Goal: Task Accomplishment & Management: Manage account settings

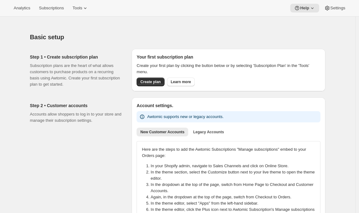
scroll to position [467, 0]
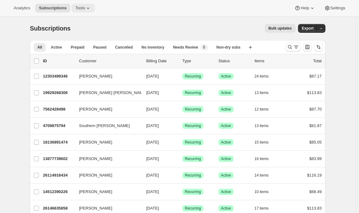
click at [85, 10] on span "Tools" at bounding box center [80, 8] width 10 height 5
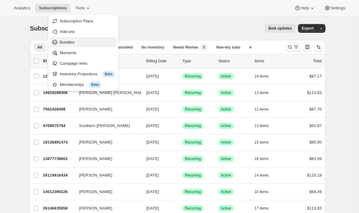
click at [76, 45] on span "Bundles" at bounding box center [87, 42] width 55 height 6
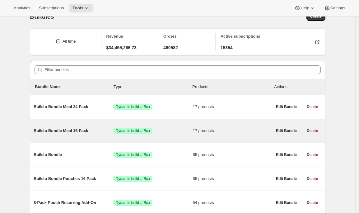
scroll to position [12, 0]
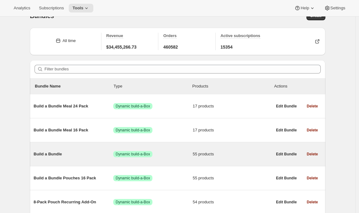
click at [68, 151] on div "Build a Bundle Success Dynamic build-a-Box 55 products" at bounding box center [153, 154] width 239 height 16
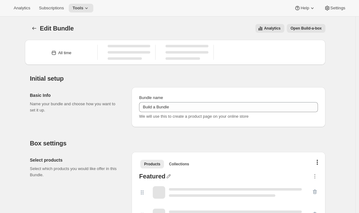
type input "Build a Bundle"
checkbox input "true"
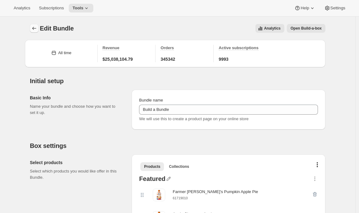
click at [35, 30] on icon "Bundles" at bounding box center [34, 28] width 6 height 6
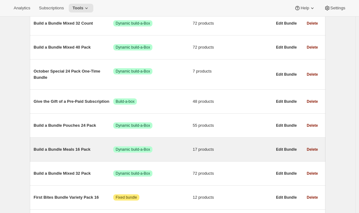
scroll to position [336, 0]
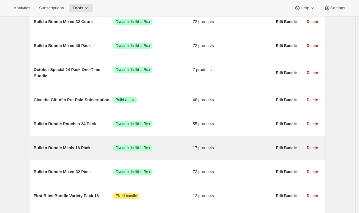
click at [68, 155] on div "Build a Bundle Meals 16 Pack Success Dynamic build-a-Box 17 products" at bounding box center [153, 148] width 239 height 16
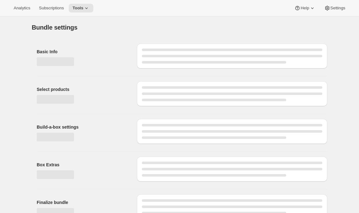
type input "Build a Bundle Meals 16 Pack"
checkbox input "true"
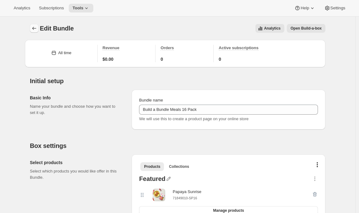
click at [33, 24] on button "Bundles" at bounding box center [34, 28] width 9 height 9
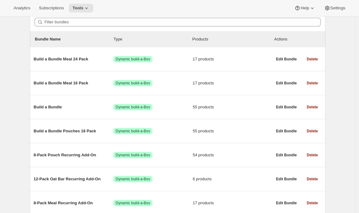
scroll to position [58, 0]
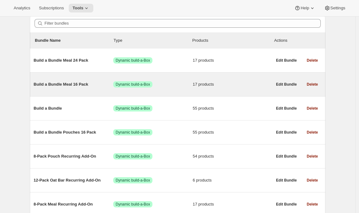
click at [83, 86] on span "Build a Bundle Meal 16 Pack" at bounding box center [74, 84] width 80 height 6
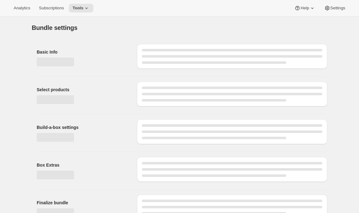
type input "Build a Bundle Meal 16 Pack"
checkbox input "true"
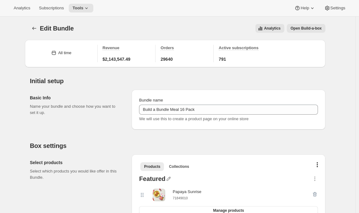
click at [34, 33] on div "Edit Bundle. This page is ready Edit Bundle Analytics Open Build-a-box More act…" at bounding box center [177, 28] width 295 height 24
click at [36, 28] on icon "Bundles" at bounding box center [34, 28] width 6 height 6
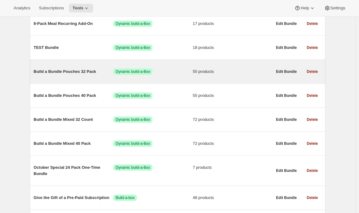
scroll to position [244, 0]
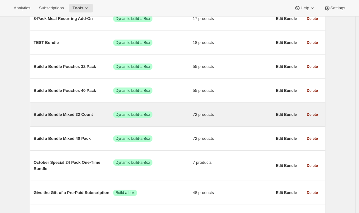
click at [73, 112] on div "Build a Bundle Mixed 32 Count Success Dynamic build-a-Box 72 products" at bounding box center [153, 114] width 239 height 16
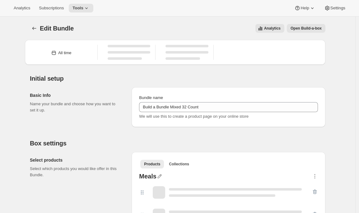
type input "Build a Bundle Mixed 32 Count"
checkbox input "true"
select select "gid://shopify/ProductVariant/41182055432274_6321b5ac-0d1c-4f8d-8ffe-6193e28b69b8"
select select "MINIMUM"
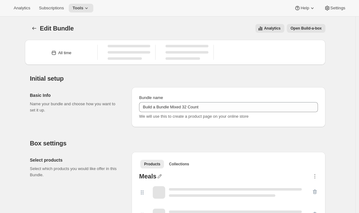
type input "Select at least 8 meals"
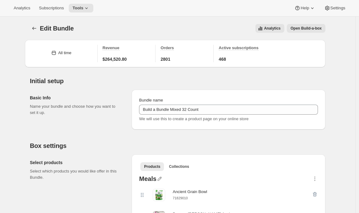
scroll to position [255, 0]
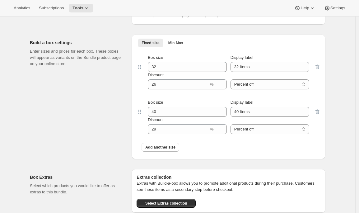
scroll to position [0, 0]
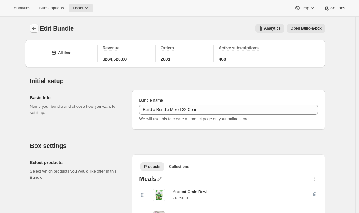
click at [33, 28] on icon "Bundles" at bounding box center [34, 28] width 6 height 6
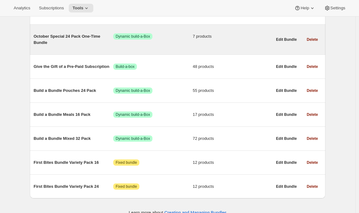
scroll to position [381, 0]
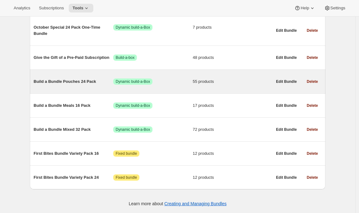
click at [78, 86] on div "Build a Bundle Pouches 24 Pack Success Dynamic build-a-Box 55 products" at bounding box center [153, 81] width 239 height 16
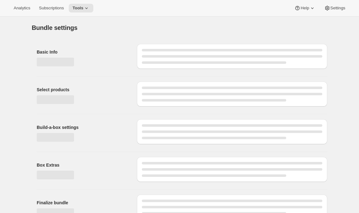
type input "Build a Bundle Pouches 24 Pack"
checkbox input "true"
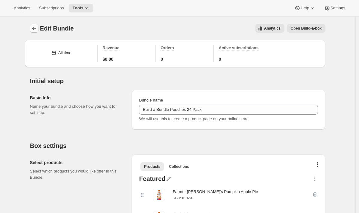
click at [35, 29] on icon "Bundles" at bounding box center [34, 28] width 6 height 6
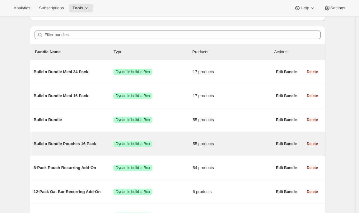
scroll to position [47, 0]
click at [79, 143] on span "Build a Bundle Pouches 16 Pack" at bounding box center [74, 143] width 80 height 6
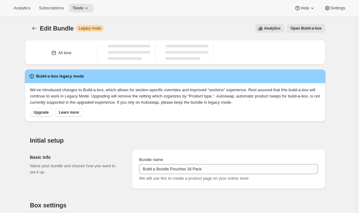
type input "Build a Bundle Pouches 16 Pack"
checkbox input "true"
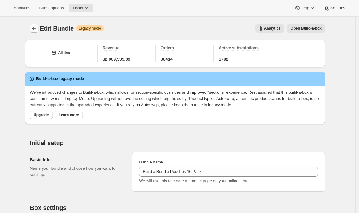
click at [34, 28] on icon "Bundles" at bounding box center [34, 28] width 6 height 6
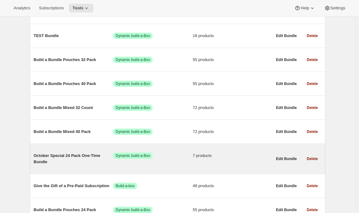
scroll to position [226, 0]
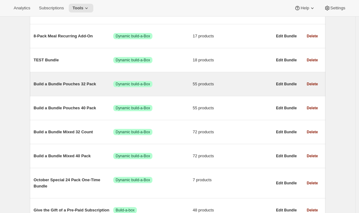
click at [68, 86] on span "Build a Bundle Pouches 32 Pack" at bounding box center [74, 84] width 80 height 6
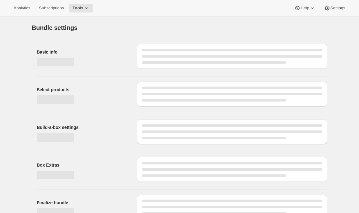
type input "Build a Bundle Pouches 32 Pack"
checkbox input "true"
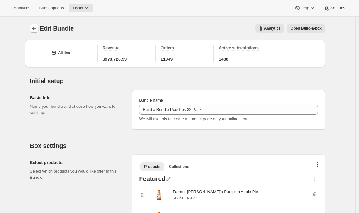
click at [35, 27] on icon "Bundles" at bounding box center [34, 28] width 6 height 6
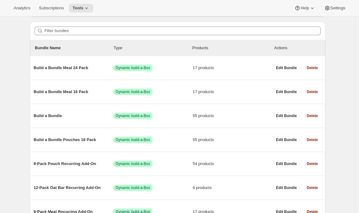
scroll to position [51, 0]
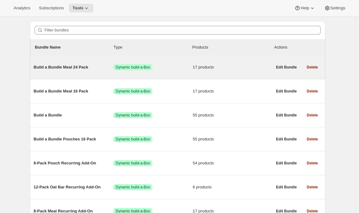
click at [75, 68] on span "Build a Bundle Meal 24 Pack" at bounding box center [74, 67] width 80 height 6
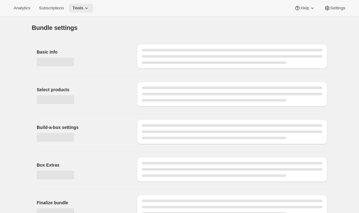
type input "Build a Bundle Meal 24 Pack"
checkbox input "true"
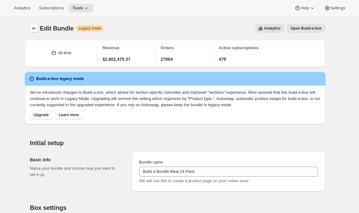
click at [35, 29] on icon "Bundles" at bounding box center [34, 28] width 6 height 6
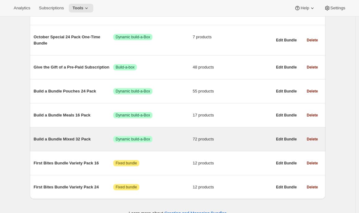
scroll to position [368, 0]
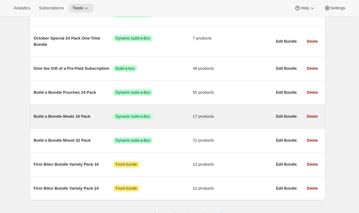
click at [77, 117] on span "Build a Bundle Meals 16 Pack" at bounding box center [74, 116] width 80 height 6
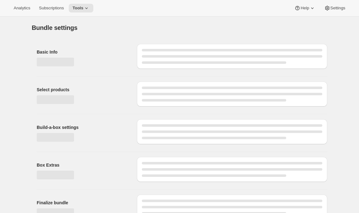
type input "Build a Bundle Meals 16 Pack"
checkbox input "true"
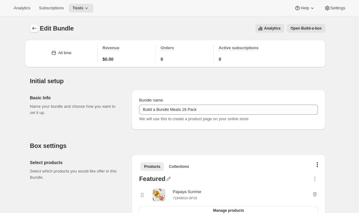
click at [35, 28] on icon "Bundles" at bounding box center [34, 28] width 6 height 6
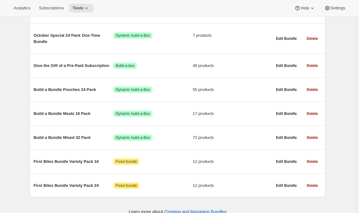
scroll to position [371, 0]
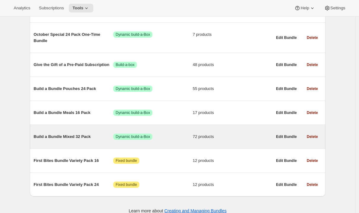
click at [65, 140] on span "Build a Bundle Mixed 32 Pack" at bounding box center [74, 136] width 80 height 6
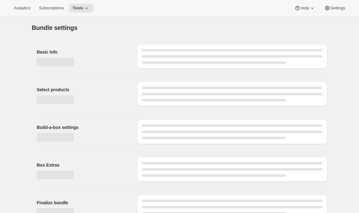
type input "Build a Bundle Mixed 32 Pack"
checkbox input "true"
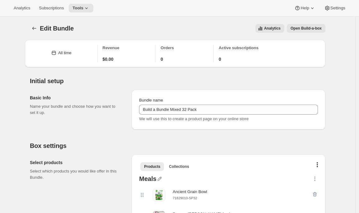
scroll to position [7, 0]
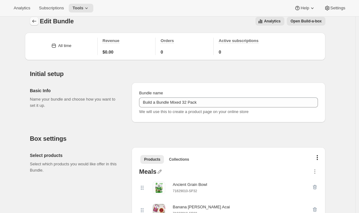
click at [31, 23] on button "Bundles" at bounding box center [34, 21] width 9 height 9
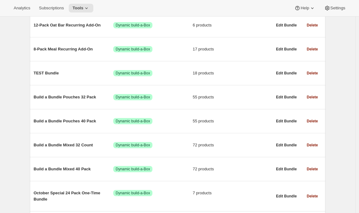
scroll to position [214, 0]
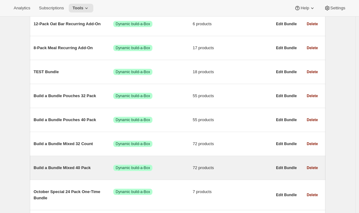
click at [72, 169] on span "Build a Bundle Mixed 40 Pack" at bounding box center [74, 168] width 80 height 6
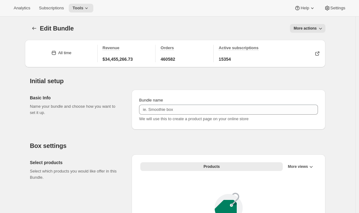
type input "Build a Bundle Mixed 40 Pack"
checkbox input "true"
select select "MINIMUM"
type input "Select at least 8 meals"
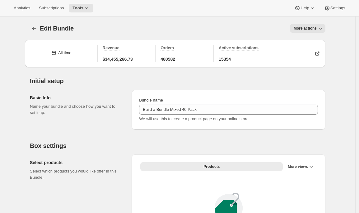
select select "gid://shopify/ProductVariant/41182201774162_e143ae9f-052c-4d0a-9eb4-a0f33d9d72e0"
